Goal: Communication & Community: Connect with others

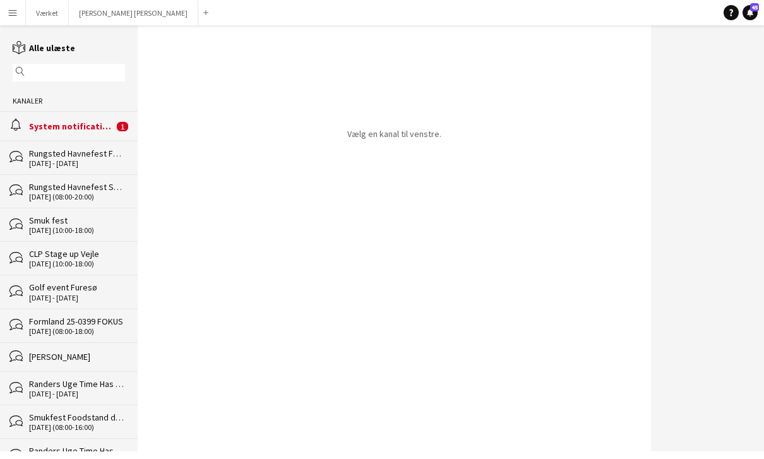
click at [82, 132] on div "System notifications" at bounding box center [71, 126] width 85 height 11
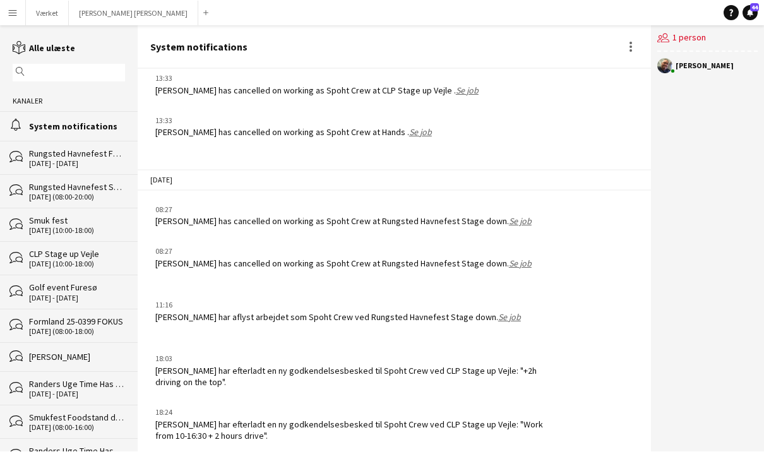
scroll to position [40, 0]
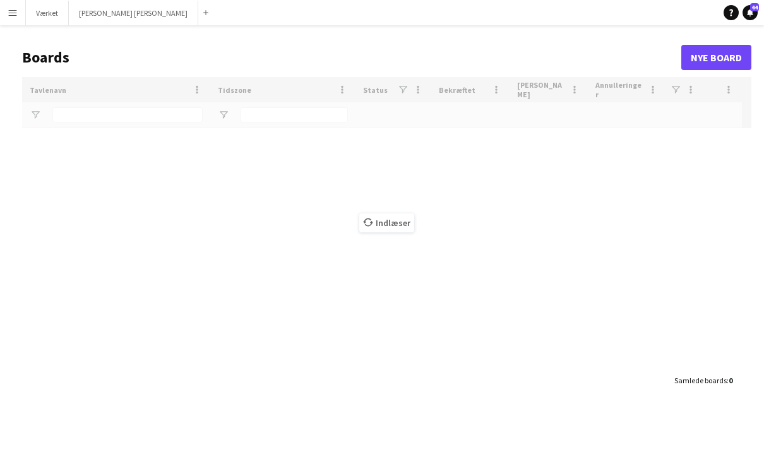
scroll to position [20, 0]
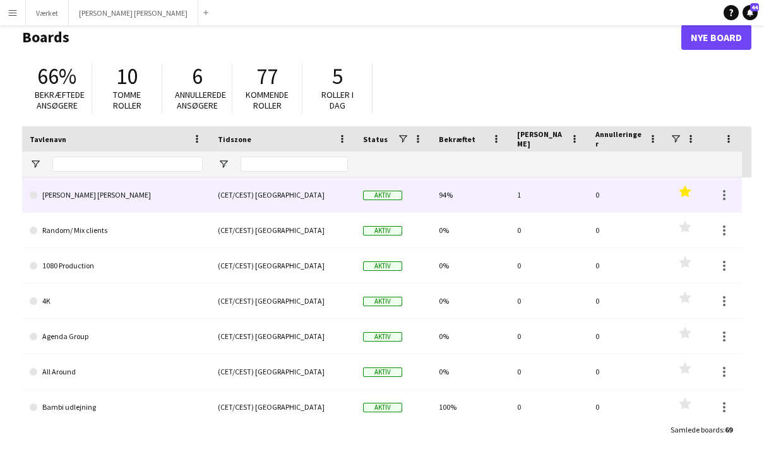
click at [90, 197] on link "[PERSON_NAME] [PERSON_NAME]" at bounding box center [116, 194] width 173 height 35
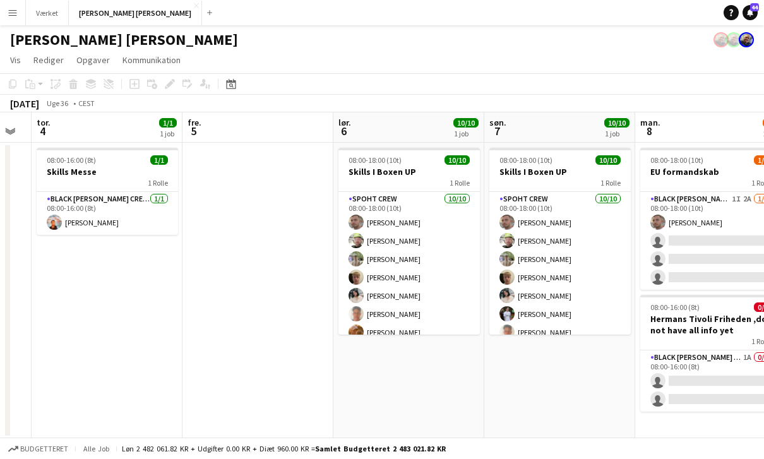
scroll to position [0, 356]
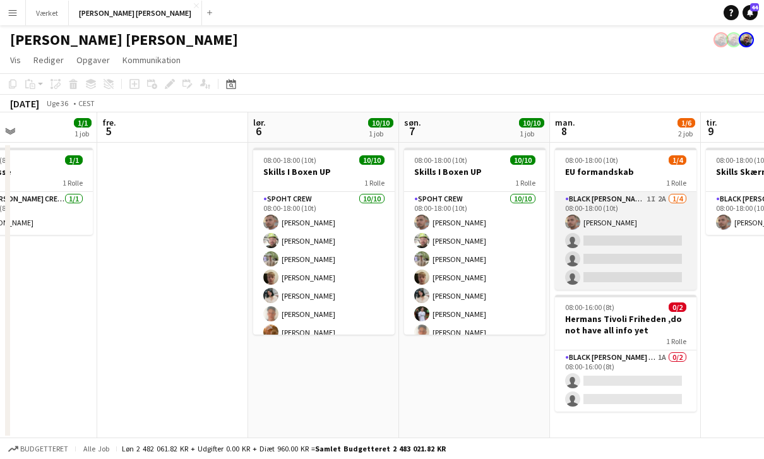
click at [654, 201] on app-card-role "Black [PERSON_NAME] Crew ([PERSON_NAME]) 1I 2A [DATE] 08:00-18:00 (10t) [PERSON…" at bounding box center [625, 241] width 141 height 98
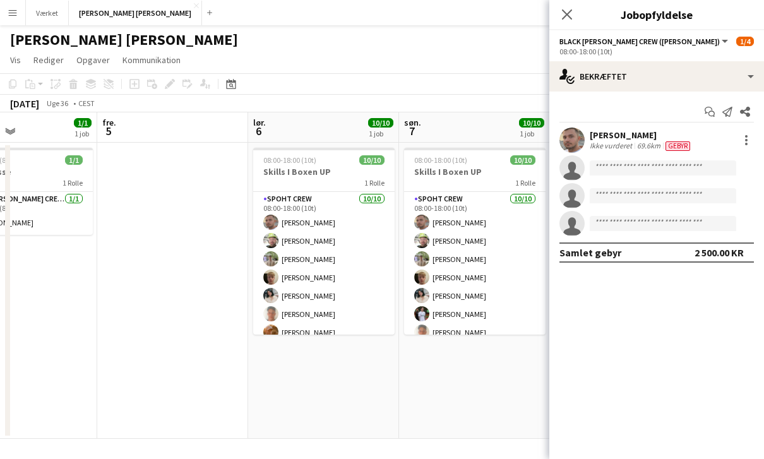
click at [758, 97] on div "Start chat Send notifikation Del [PERSON_NAME] Ambarcumianas Ikke vurderet 69.6…" at bounding box center [656, 182] width 215 height 181
click at [745, 95] on div "Start chat Send notifikation Del [PERSON_NAME] Ambarcumianas Ikke vurderet 69.6…" at bounding box center [656, 182] width 215 height 181
click at [748, 94] on div "Start chat Send notifikation Del [PERSON_NAME] Ambarcumianas Ikke vurderet 69.6…" at bounding box center [656, 182] width 215 height 181
click at [728, 134] on div "[PERSON_NAME] Ikke vurderet 69.6km [GEOGRAPHIC_DATA]" at bounding box center [656, 140] width 215 height 25
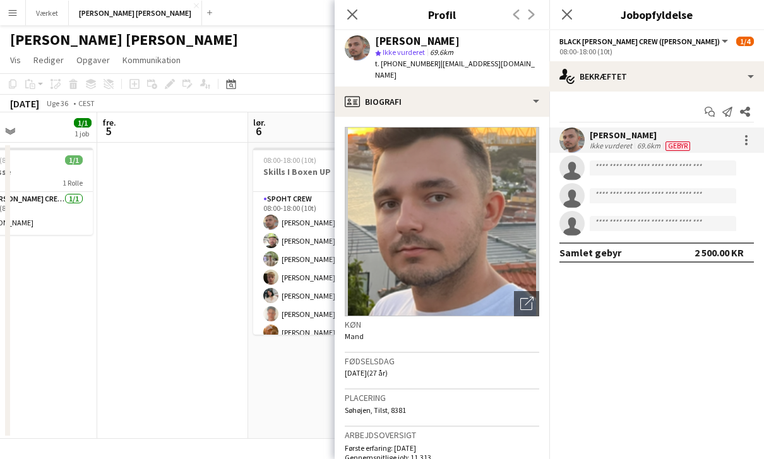
click at [751, 100] on div "Start chat Send notifikation Del [PERSON_NAME] Ambarcumianas Ikke vurderet 69.6…" at bounding box center [656, 182] width 215 height 181
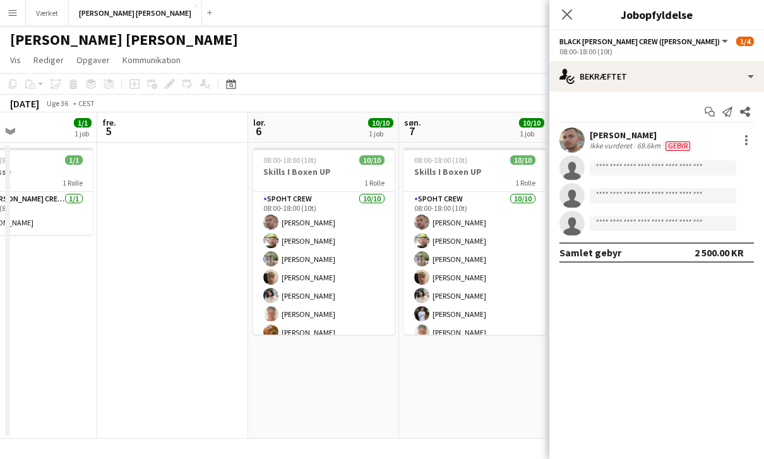
click at [589, 95] on div "Start chat Send notifikation Del [PERSON_NAME] Ambarcumianas Ikke vurderet 69.6…" at bounding box center [656, 182] width 215 height 181
click at [747, 99] on div "Start chat Send notifikation Del [PERSON_NAME] Ambarcumianas Ikke vurderet 69.6…" at bounding box center [656, 182] width 215 height 181
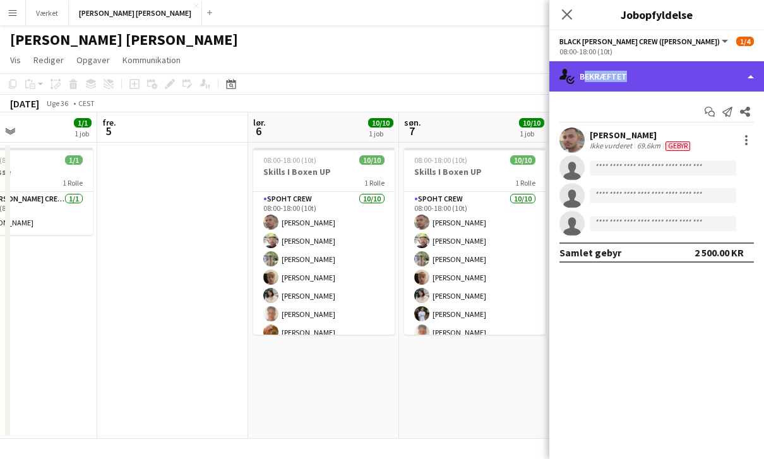
click at [709, 81] on div "single-neutral-actions-check-2 Bekræftet" at bounding box center [656, 76] width 215 height 30
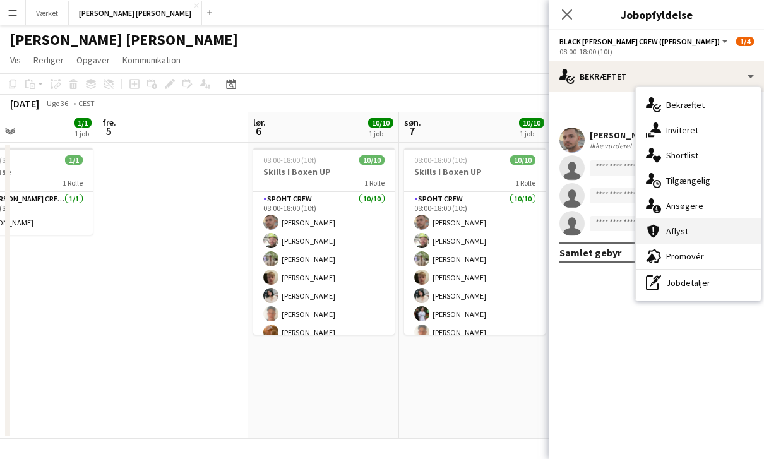
click at [709, 229] on div "cancellation Aflyst" at bounding box center [698, 230] width 125 height 25
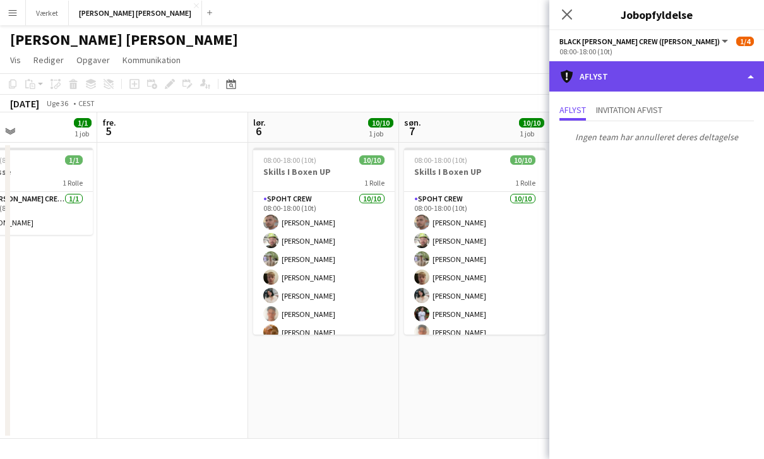
click at [757, 91] on div "cancellation Aflyst" at bounding box center [656, 76] width 215 height 30
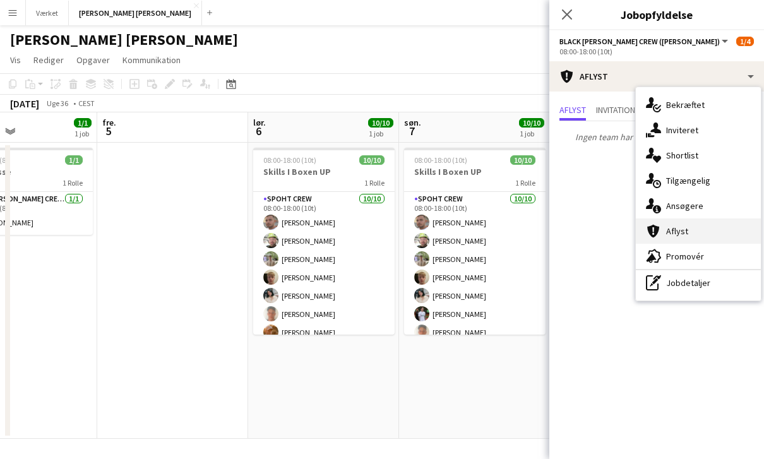
click at [707, 223] on div "cancellation Aflyst" at bounding box center [698, 230] width 125 height 25
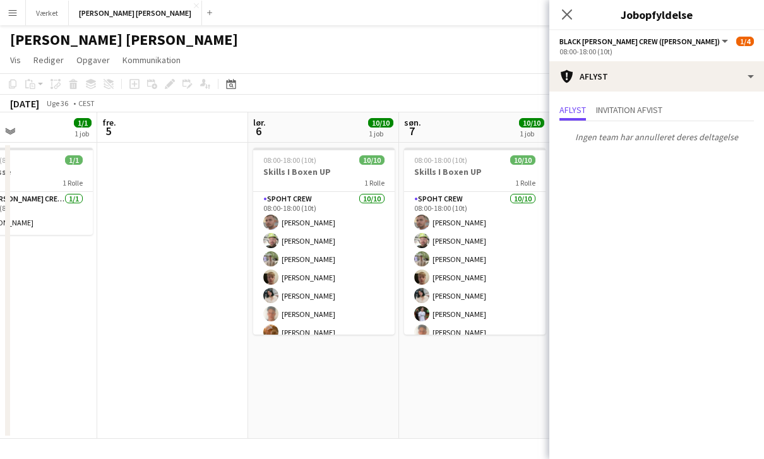
click at [754, 105] on div "Aflyst Invitation afvist" at bounding box center [656, 112] width 215 height 20
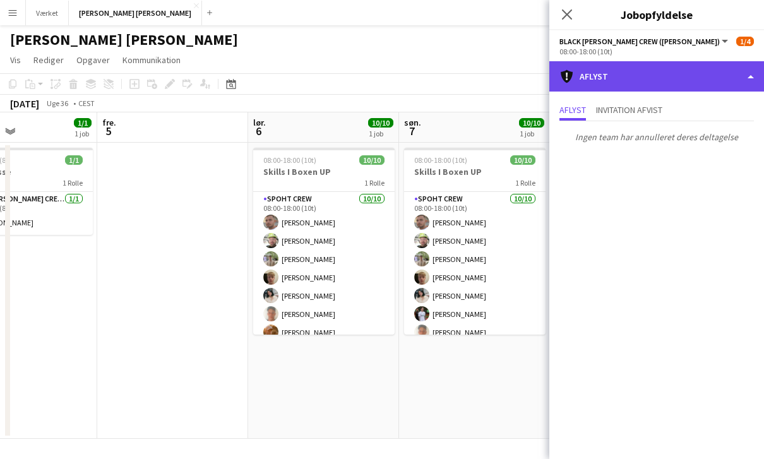
click at [758, 90] on div "cancellation Aflyst" at bounding box center [656, 76] width 215 height 30
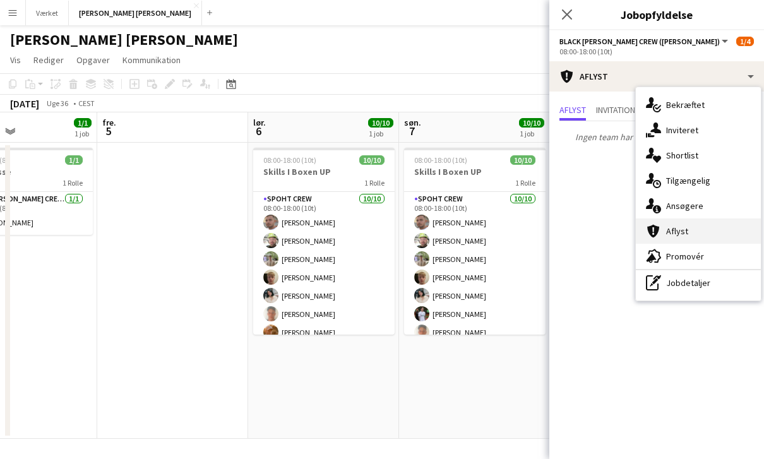
click at [699, 220] on div "cancellation Aflyst" at bounding box center [698, 230] width 125 height 25
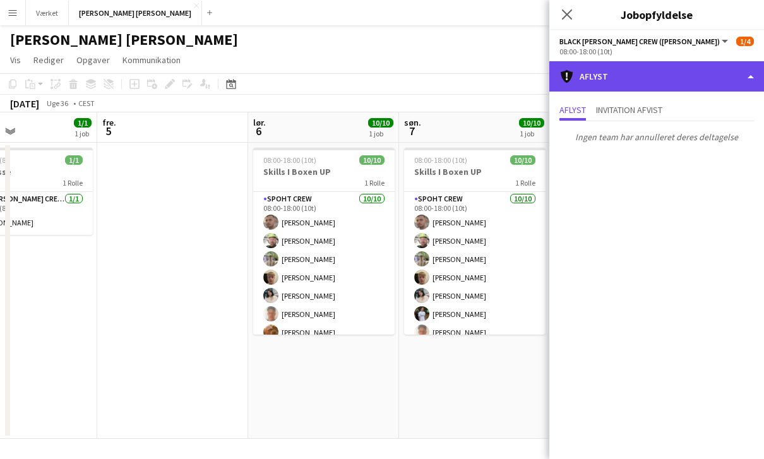
click at [750, 91] on div "cancellation Aflyst" at bounding box center [656, 76] width 215 height 30
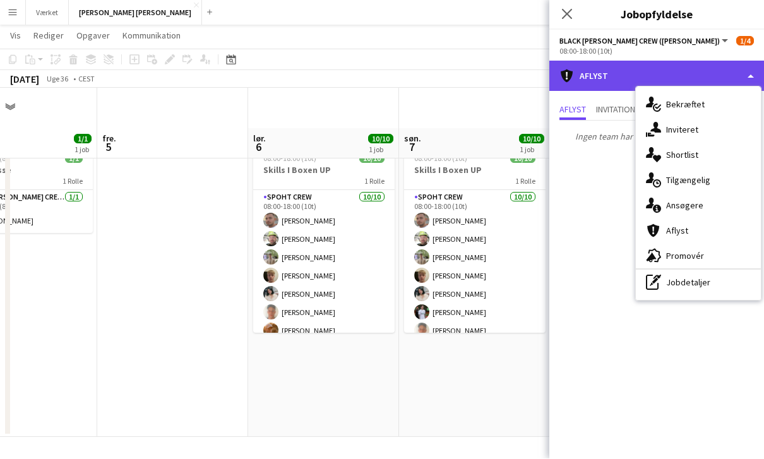
scroll to position [40, 0]
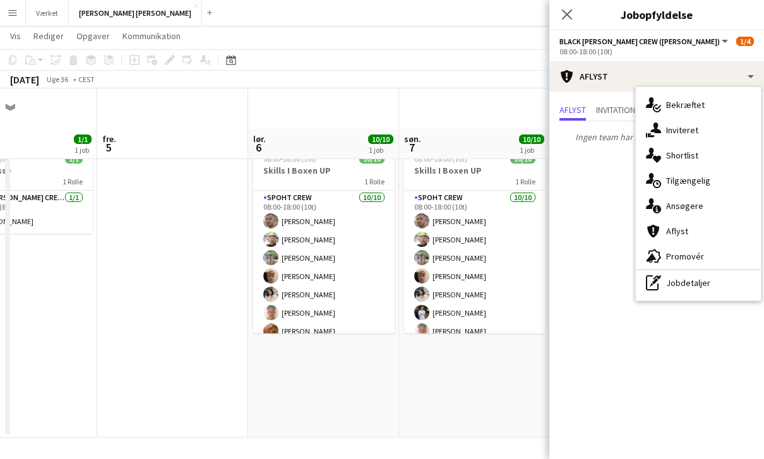
click at [685, 205] on div "single-neutral-actions-information Ansøgere" at bounding box center [698, 205] width 125 height 25
